Goal: Task Accomplishment & Management: Complete application form

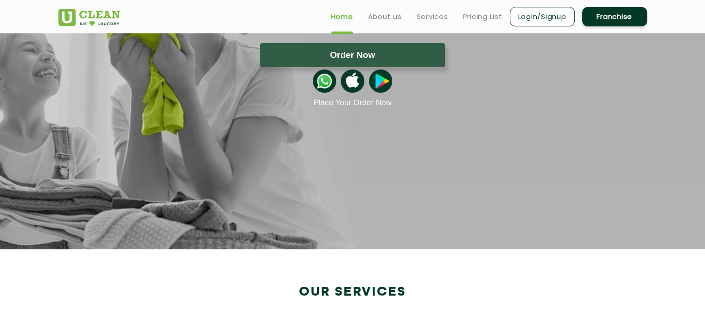
scroll to position [93, 0]
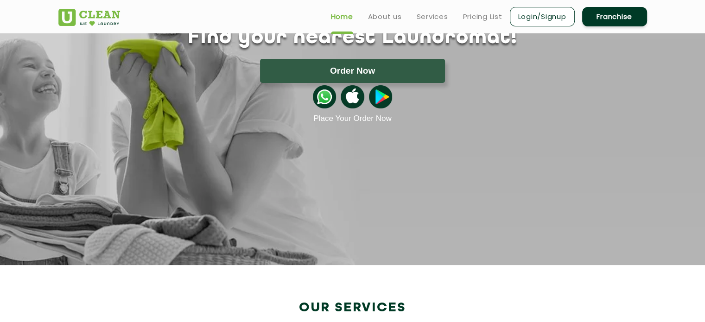
click at [614, 12] on link "Franchise" at bounding box center [614, 16] width 65 height 19
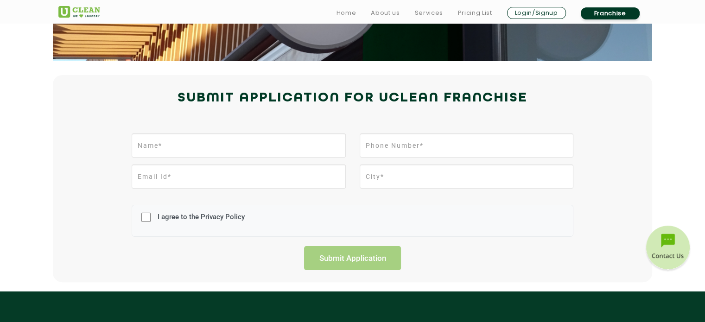
scroll to position [185, 0]
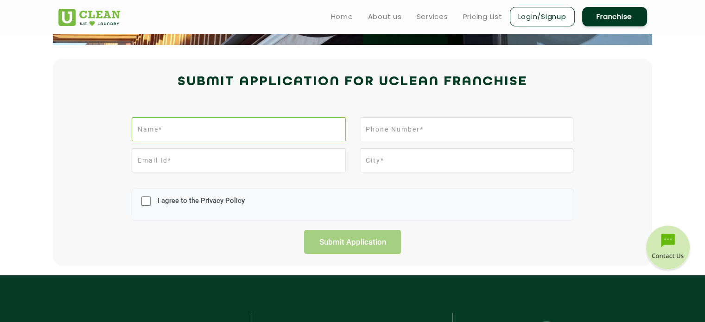
click at [229, 129] on input "text" at bounding box center [239, 129] width 214 height 24
type input "kapil kumar"
click at [376, 127] on input "tel" at bounding box center [467, 129] width 214 height 24
type input "7869567371"
drag, startPoint x: 368, startPoint y: 154, endPoint x: 363, endPoint y: 157, distance: 5.8
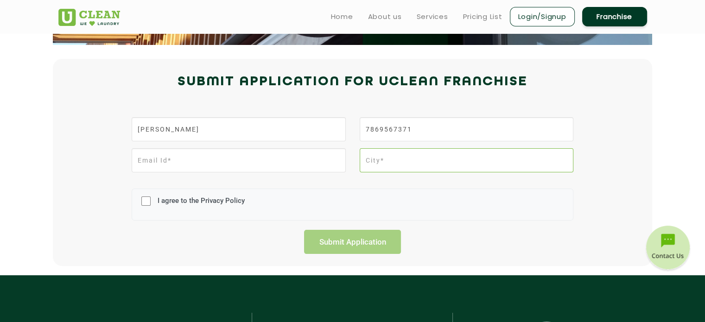
click at [367, 155] on input "text" at bounding box center [467, 160] width 214 height 24
type input "damoh"
click at [210, 156] on input "email" at bounding box center [239, 160] width 214 height 24
type input "k"
type input "tigerkapilkumar@gmail.com"
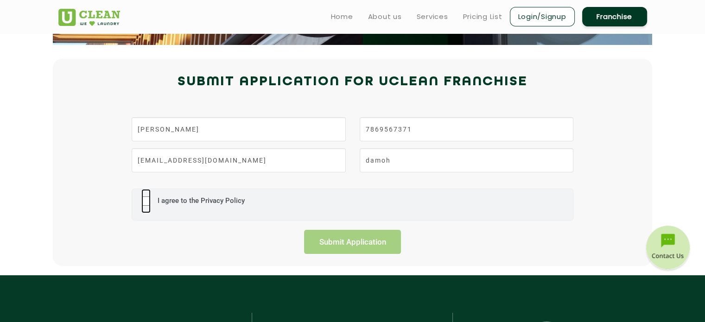
click at [146, 199] on input "I agree to the Privacy Policy" at bounding box center [145, 201] width 9 height 24
checkbox input "true"
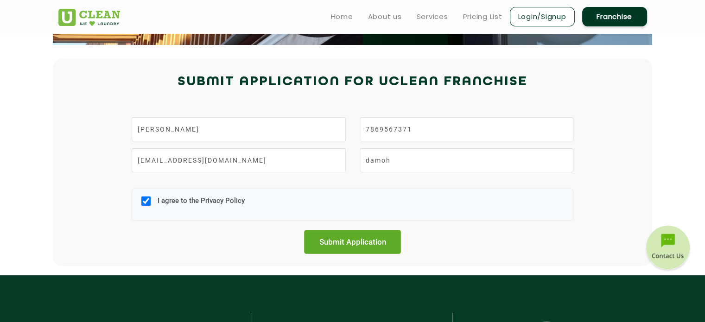
click at [368, 239] on input "Submit Application" at bounding box center [352, 242] width 97 height 24
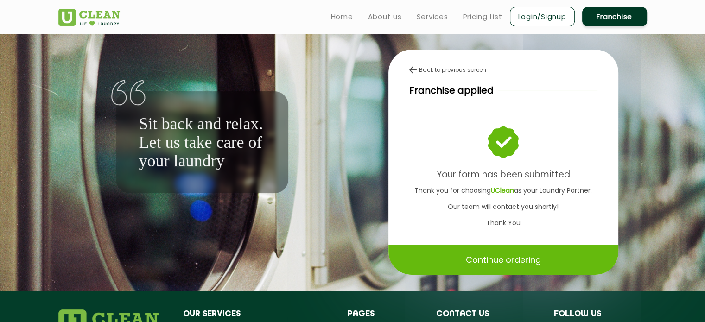
click at [463, 257] on div "Continue ordering" at bounding box center [504, 260] width 230 height 30
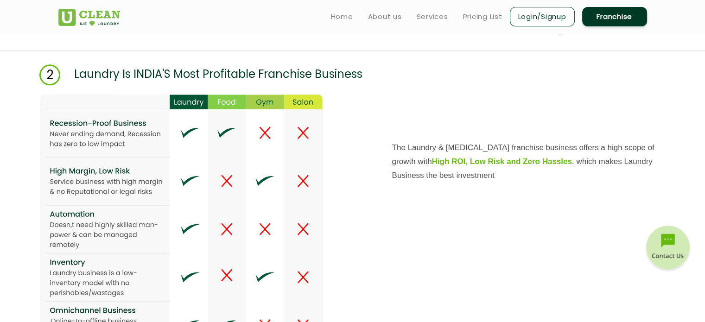
scroll to position [927, 0]
